Goal: Task Accomplishment & Management: Complete application form

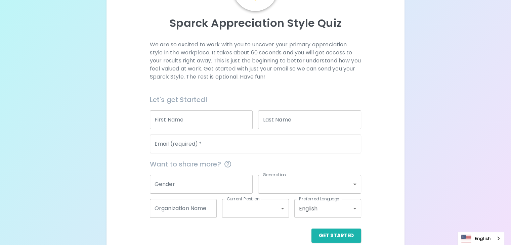
scroll to position [91, 0]
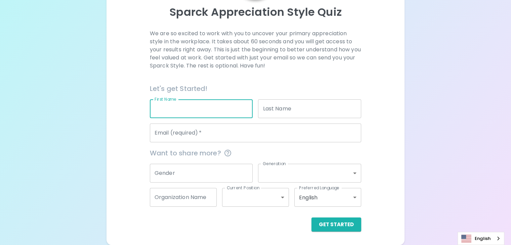
click at [194, 107] on input "First Name" at bounding box center [201, 108] width 103 height 19
type input "Faridah"
click at [281, 112] on input "Last Name" at bounding box center [309, 108] width 103 height 19
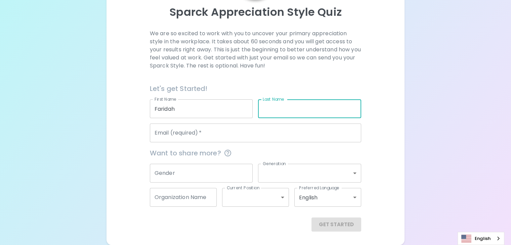
type input "[PERSON_NAME]"
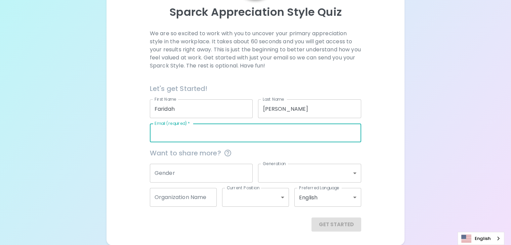
click at [205, 133] on input "Email (required)   *" at bounding box center [255, 133] width 211 height 19
type input "[EMAIL_ADDRESS][DOMAIN_NAME]"
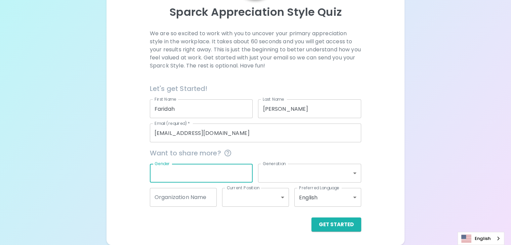
click at [188, 170] on input "Gender" at bounding box center [201, 173] width 103 height 19
type input "Female"
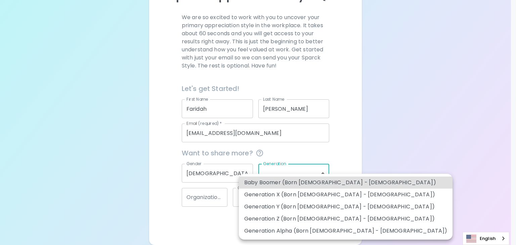
click at [321, 173] on body "Sparck Appreciation Style Quiz We are so excited to work with you to uncover yo…" at bounding box center [258, 77] width 516 height 336
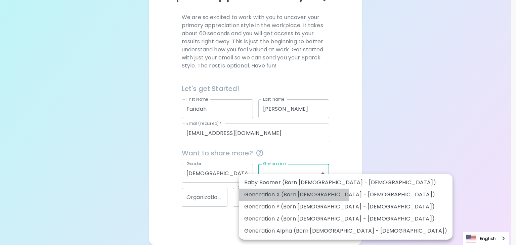
click at [260, 195] on li "Generation X (Born 1965 - 1980)" at bounding box center [346, 195] width 214 height 12
type input "generation_x"
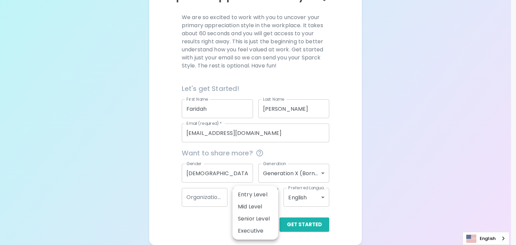
click at [273, 196] on body "Sparck Appreciation Style Quiz We are so excited to work with you to uncover yo…" at bounding box center [258, 77] width 516 height 336
click at [252, 207] on li "Mid Level" at bounding box center [256, 207] width 46 height 12
type input "mid_level"
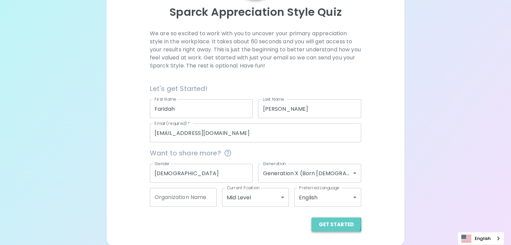
click at [312, 223] on button "Get Started" at bounding box center [337, 225] width 50 height 14
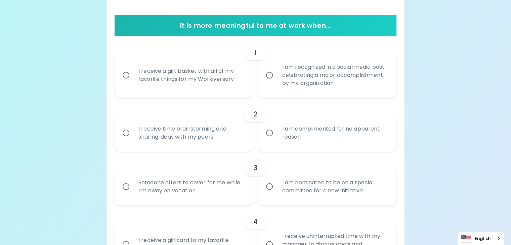
scroll to position [158, 0]
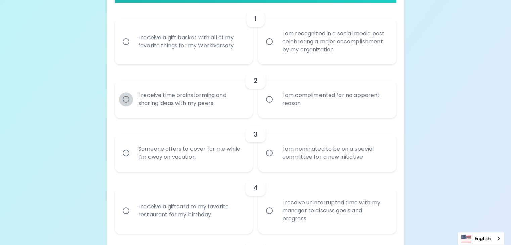
click at [133, 107] on input "I receive time brainstorming and sharing ideas with my peers" at bounding box center [126, 99] width 14 height 14
radio input "true"
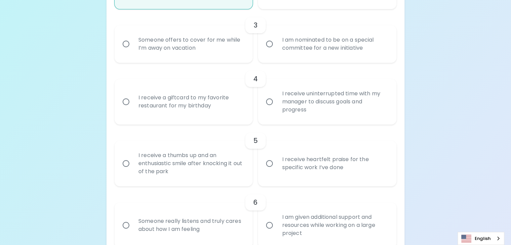
scroll to position [279, 0]
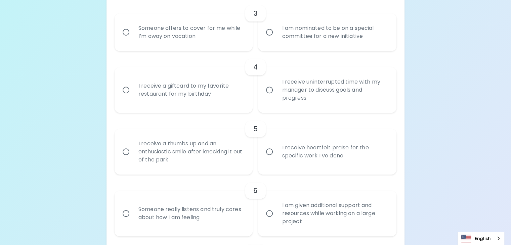
click at [270, 97] on input "I receive uninterrupted time with my manager to discuss goals and progress" at bounding box center [269, 90] width 14 height 14
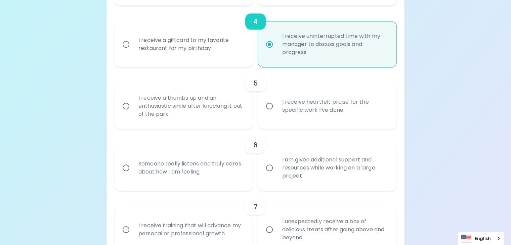
scroll to position [367, 0]
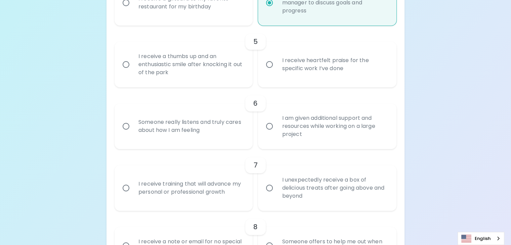
radio input "true"
click at [270, 72] on input "I receive heartfelt praise for the specific work I’ve done" at bounding box center [269, 64] width 14 height 14
radio input "false"
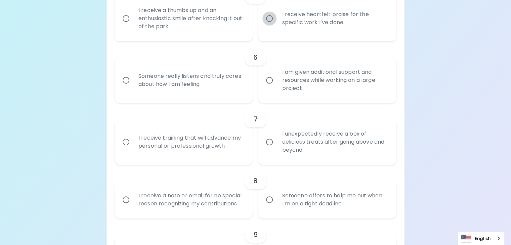
scroll to position [420, 0]
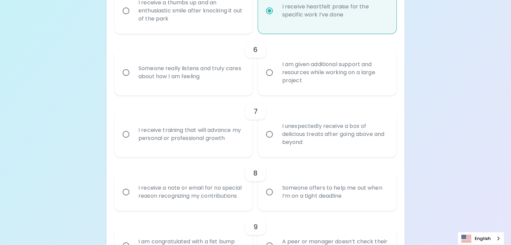
radio input "true"
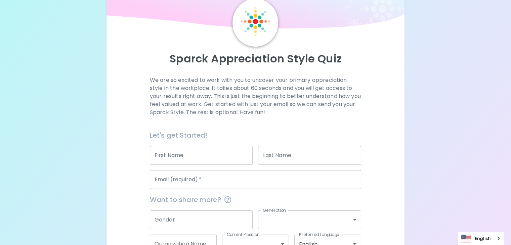
scroll to position [91, 0]
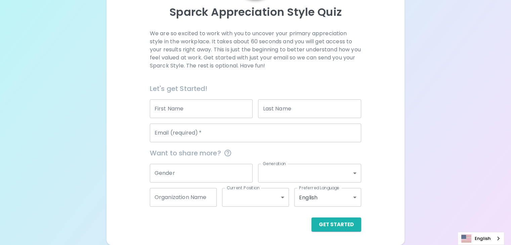
click at [222, 107] on input "First Name" at bounding box center [201, 108] width 103 height 19
type input "Faridah"
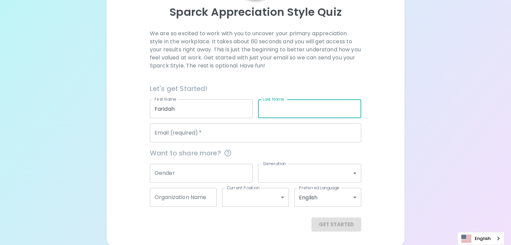
click at [289, 107] on input "Last Name" at bounding box center [309, 108] width 103 height 19
type input "[PERSON_NAME]"
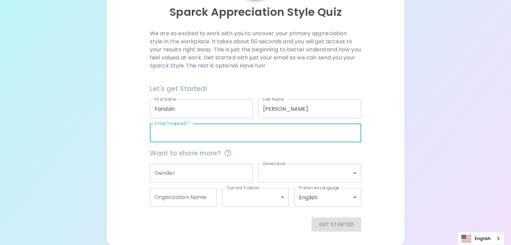
click at [214, 134] on input "Email (required)   *" at bounding box center [255, 133] width 211 height 19
type input "[EMAIL_ADDRESS][DOMAIN_NAME]"
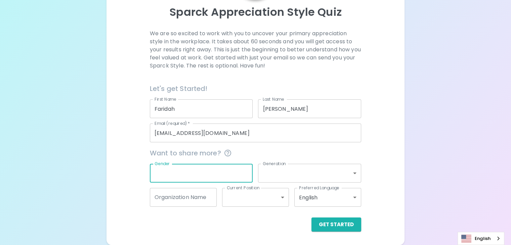
click at [216, 174] on input "Gender" at bounding box center [201, 173] width 103 height 19
type input "[DEMOGRAPHIC_DATA]"
